Goal: Task Accomplishment & Management: Manage account settings

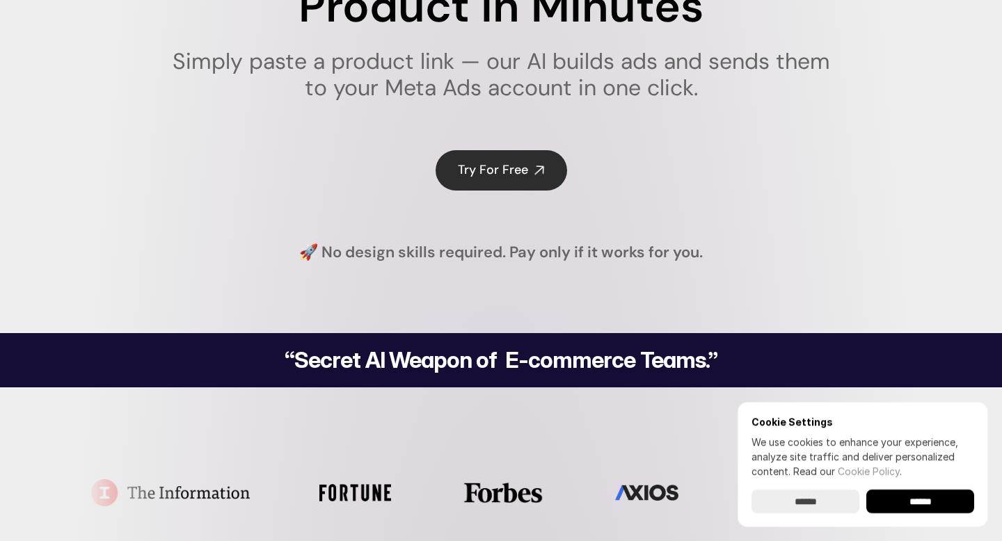
scroll to position [395, 0]
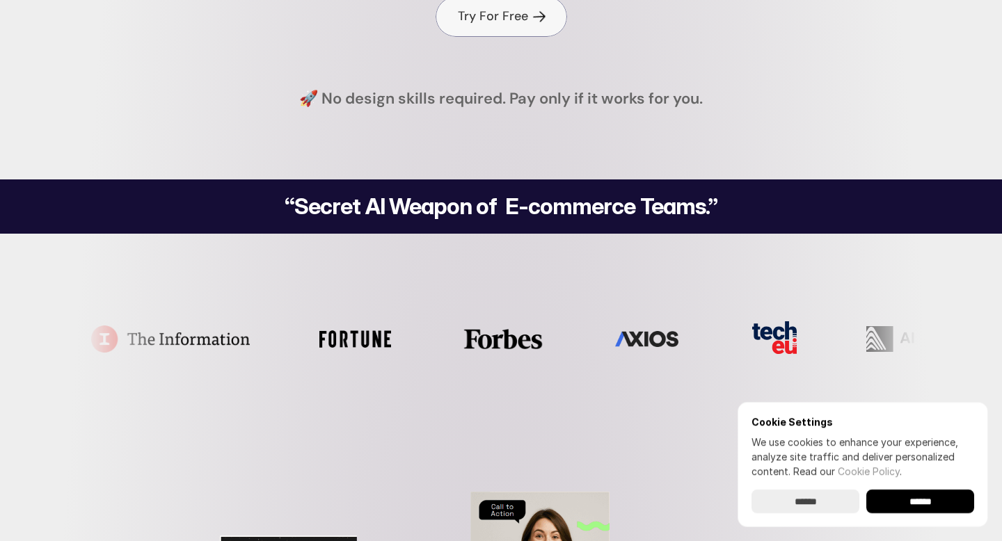
click at [515, 15] on h4 "Try For Free" at bounding box center [493, 16] width 70 height 17
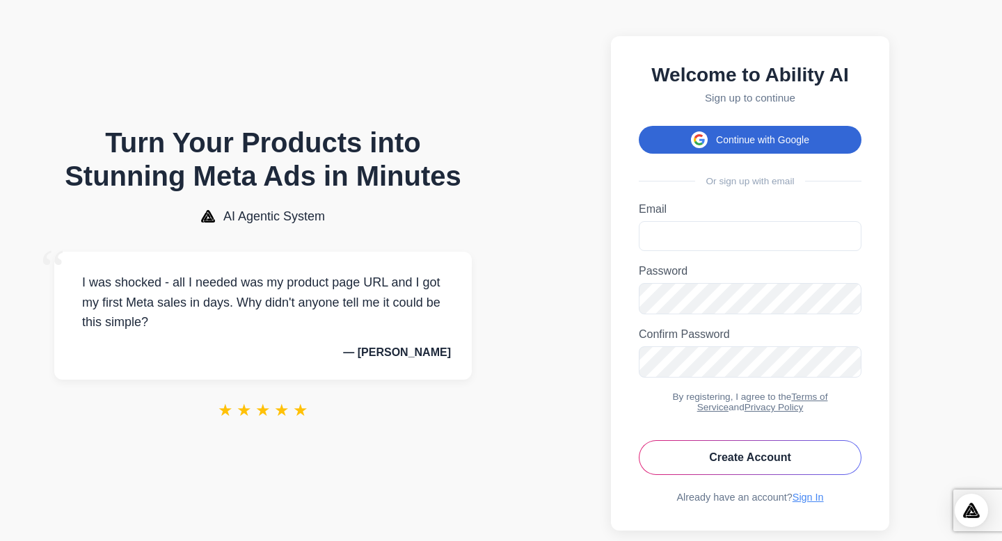
click at [795, 144] on button "Continue with Google" at bounding box center [750, 140] width 223 height 28
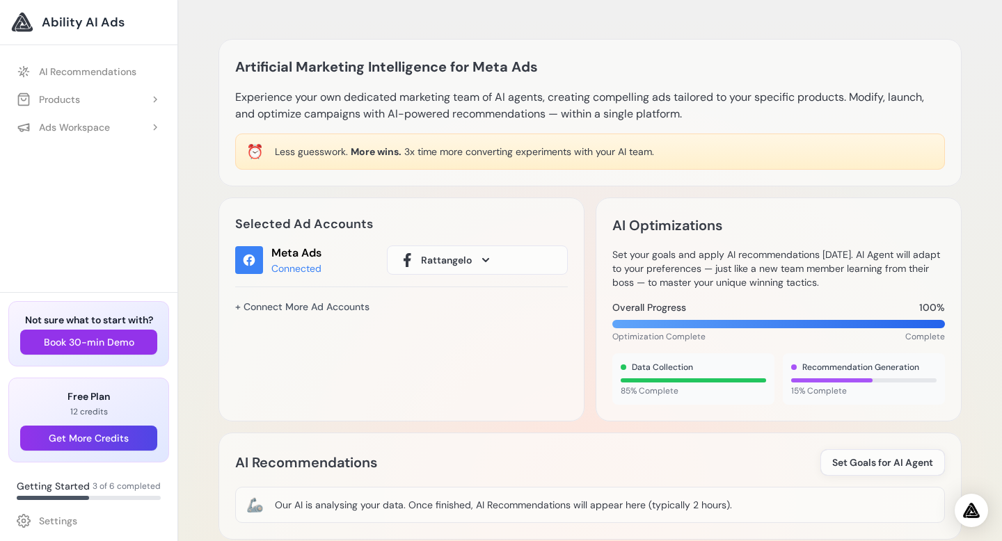
click at [444, 267] on button "Rattangelo" at bounding box center [477, 260] width 181 height 29
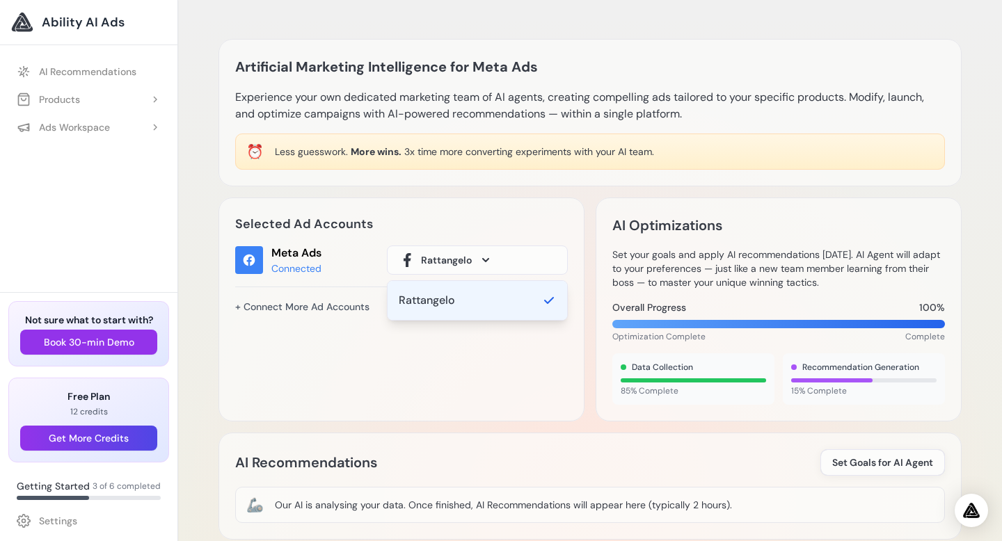
click at [372, 240] on div "Selected Ad Accounts Meta Ads Connected Rattangelo Rattangelo + Connect More Ad…" at bounding box center [401, 310] width 366 height 224
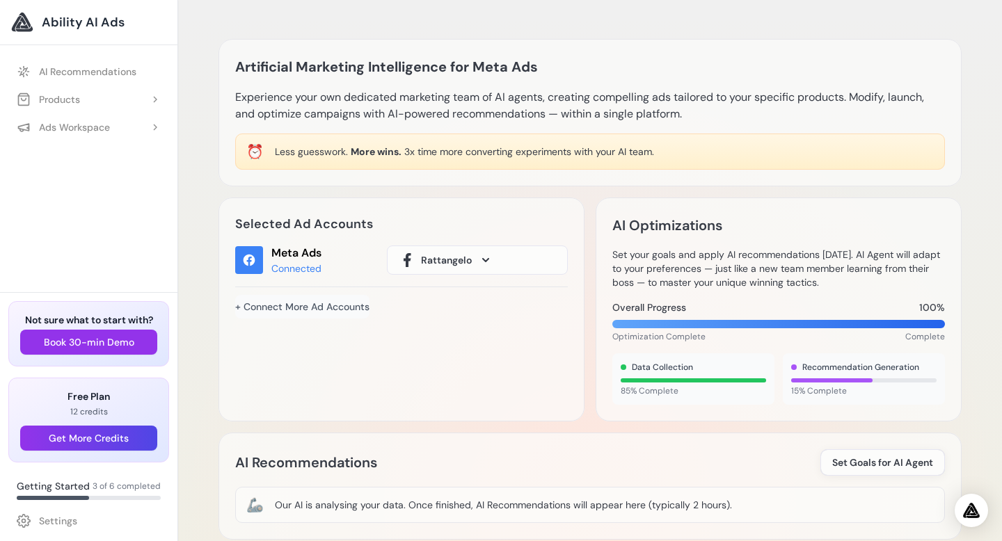
click at [323, 307] on link "+ Connect More Ad Accounts" at bounding box center [302, 307] width 134 height 24
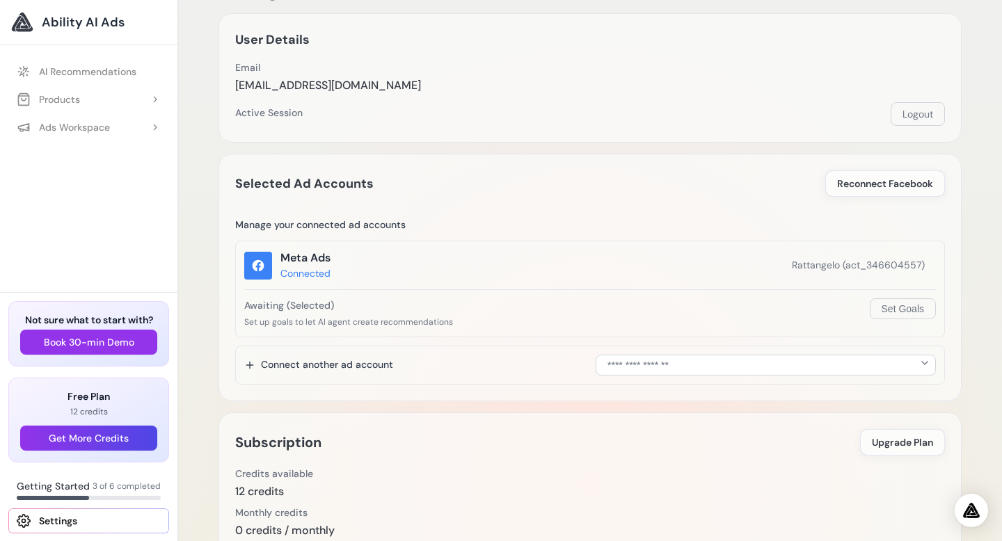
scroll to position [60, 0]
click at [675, 367] on select "**********" at bounding box center [765, 364] width 340 height 21
select select "**********"
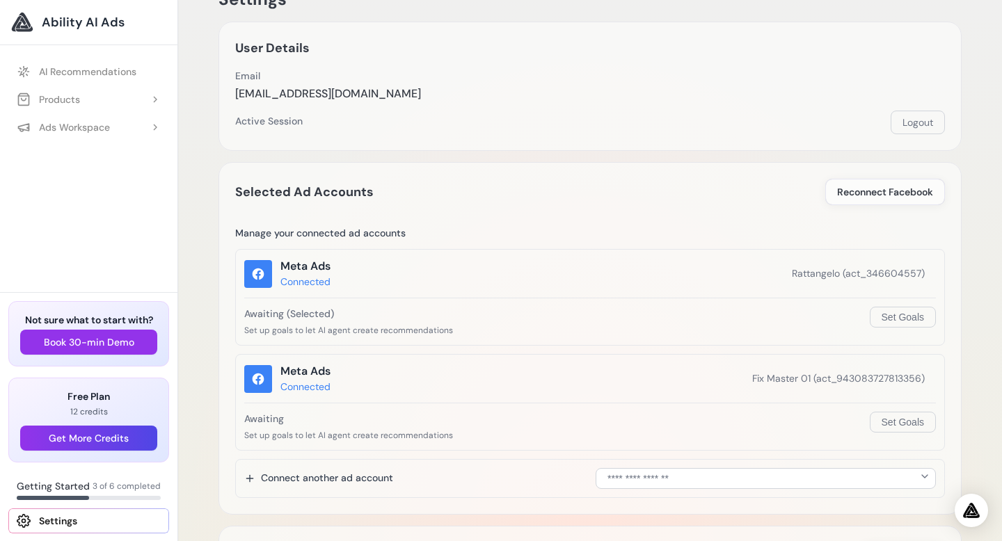
scroll to position [52, 0]
click at [353, 410] on p "Awaiting" at bounding box center [556, 417] width 625 height 15
